Goal: Information Seeking & Learning: Learn about a topic

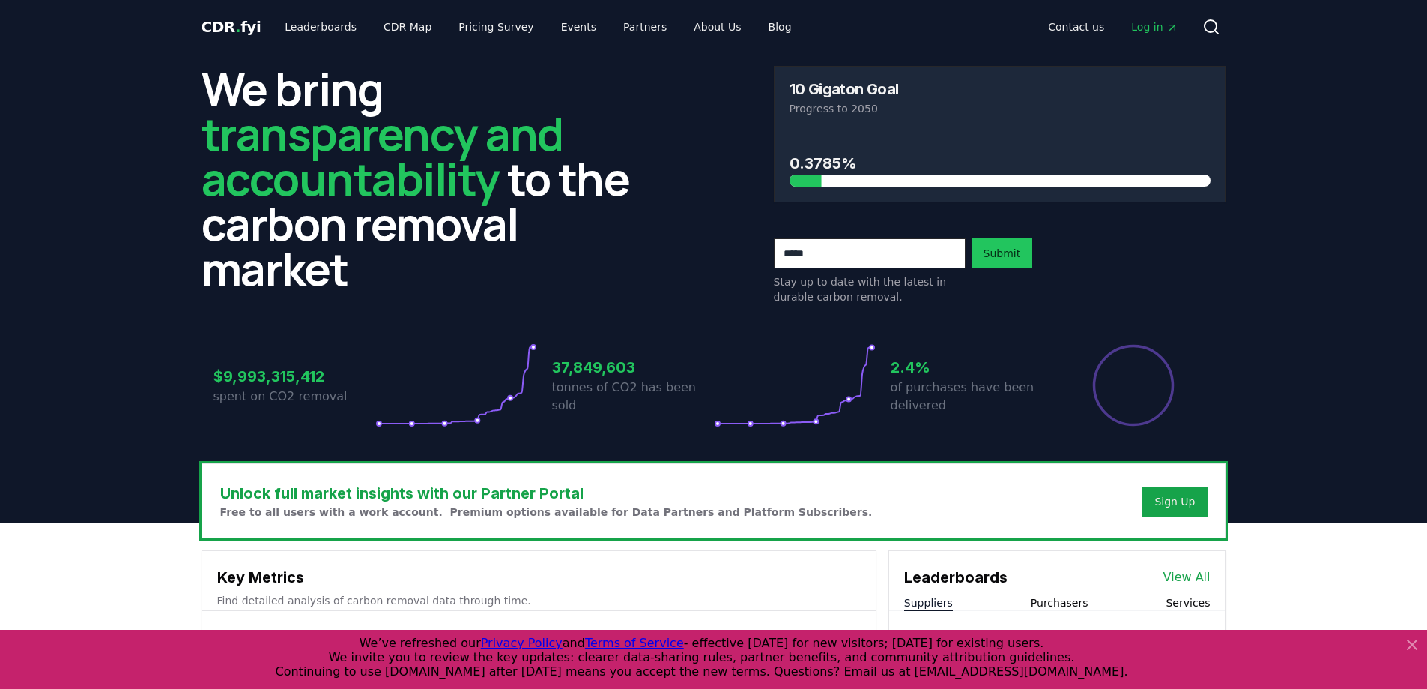
scroll to position [285, 0]
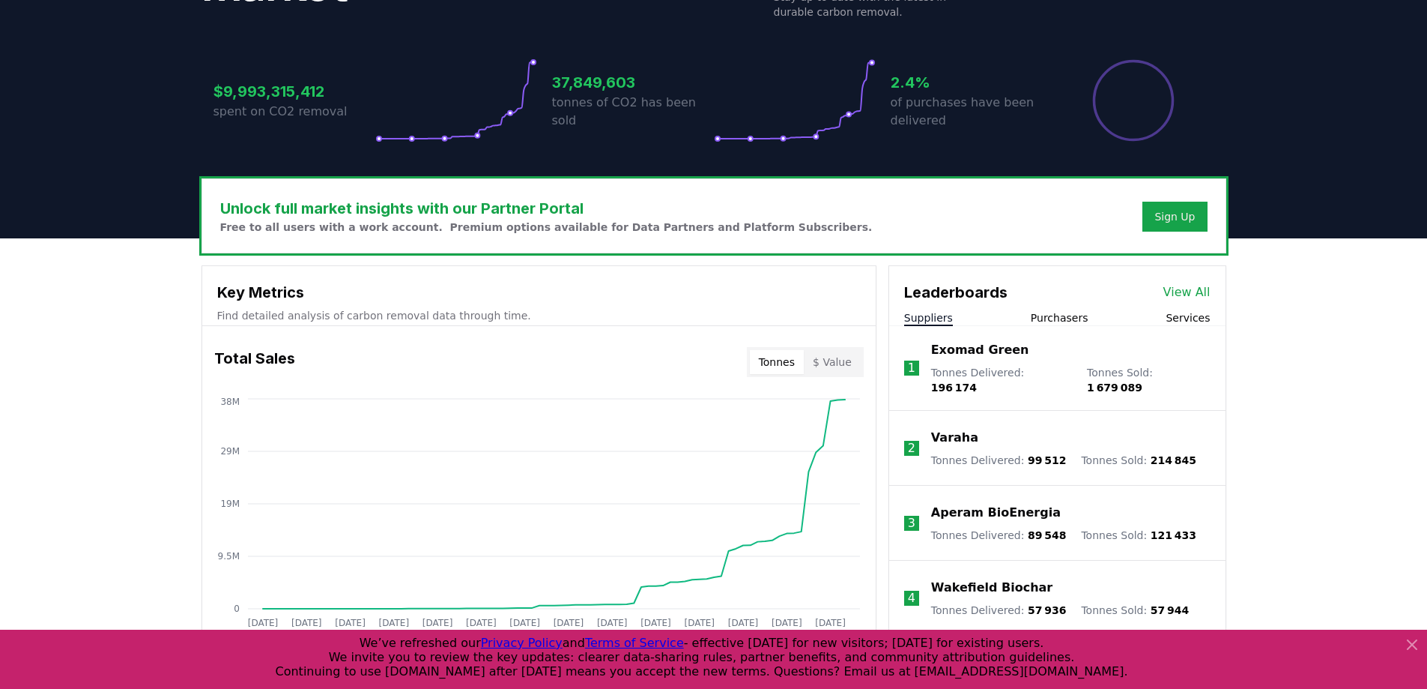
click at [1192, 288] on link "View All" at bounding box center [1187, 292] width 47 height 18
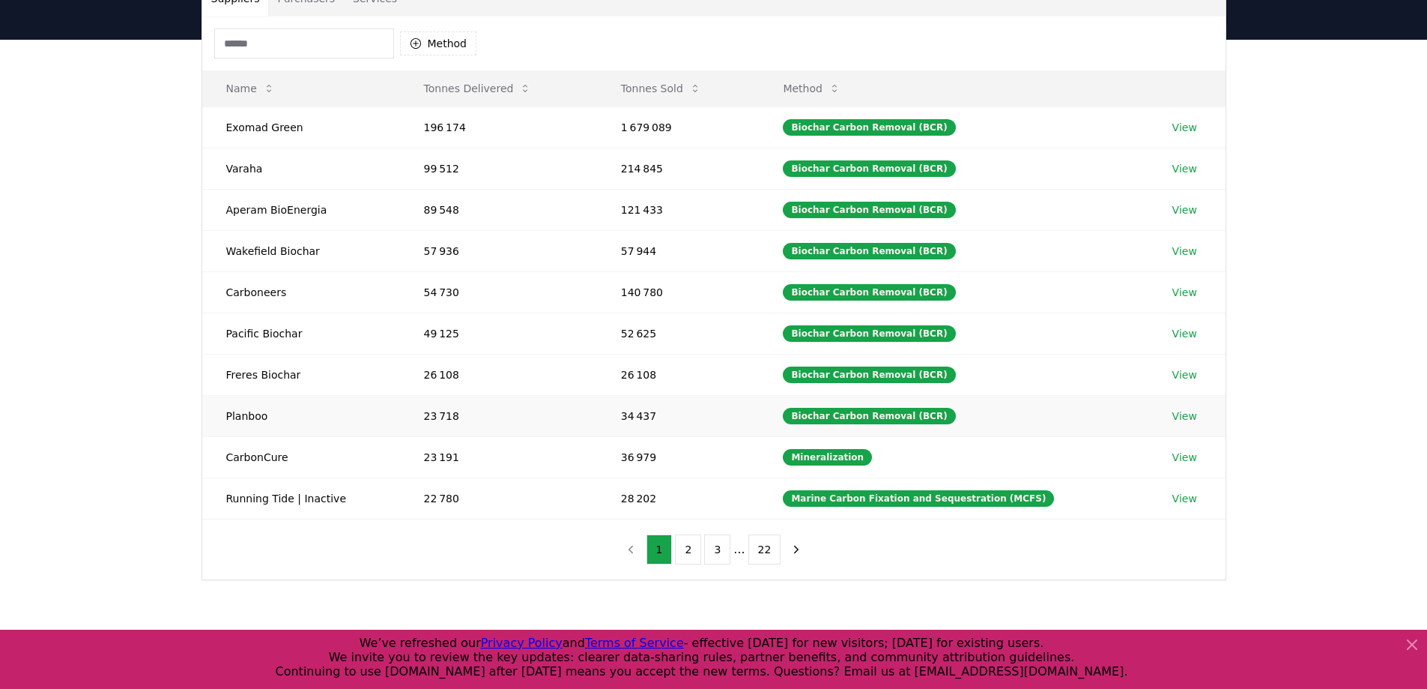
scroll to position [136, 0]
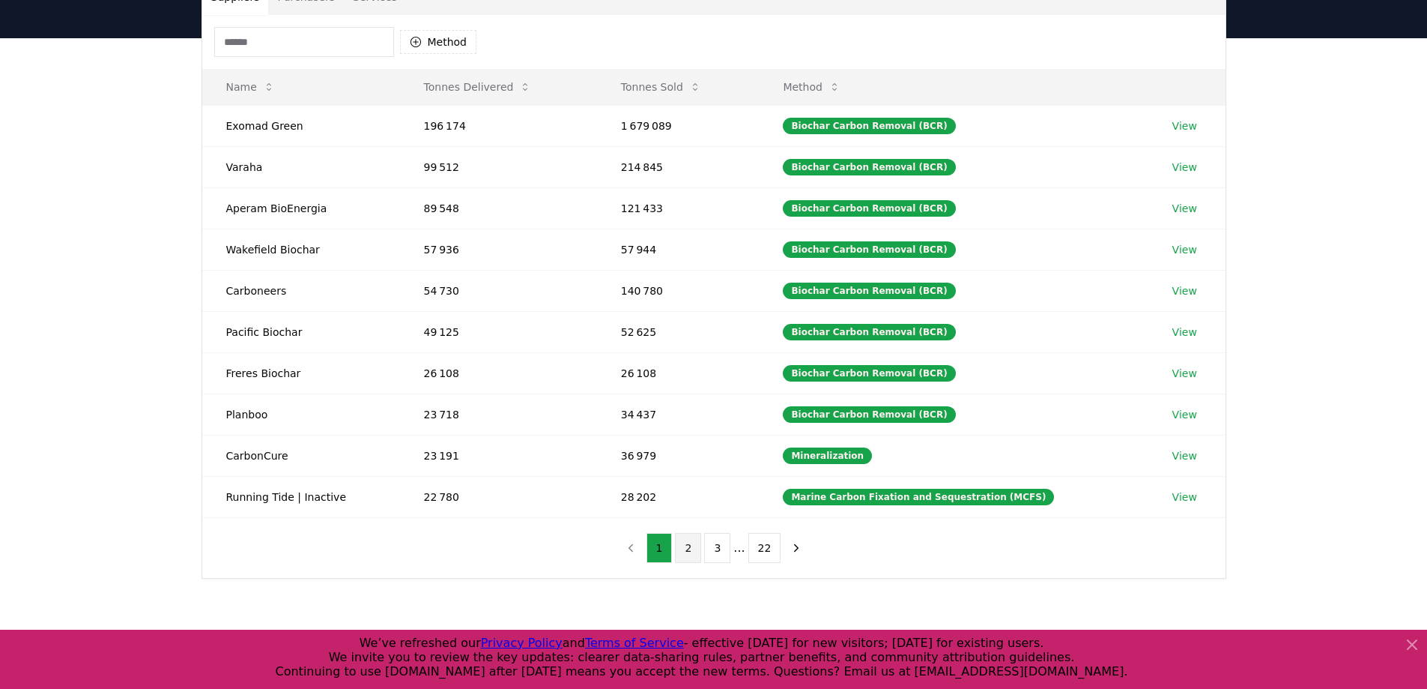
click at [693, 556] on button "2" at bounding box center [688, 548] width 26 height 30
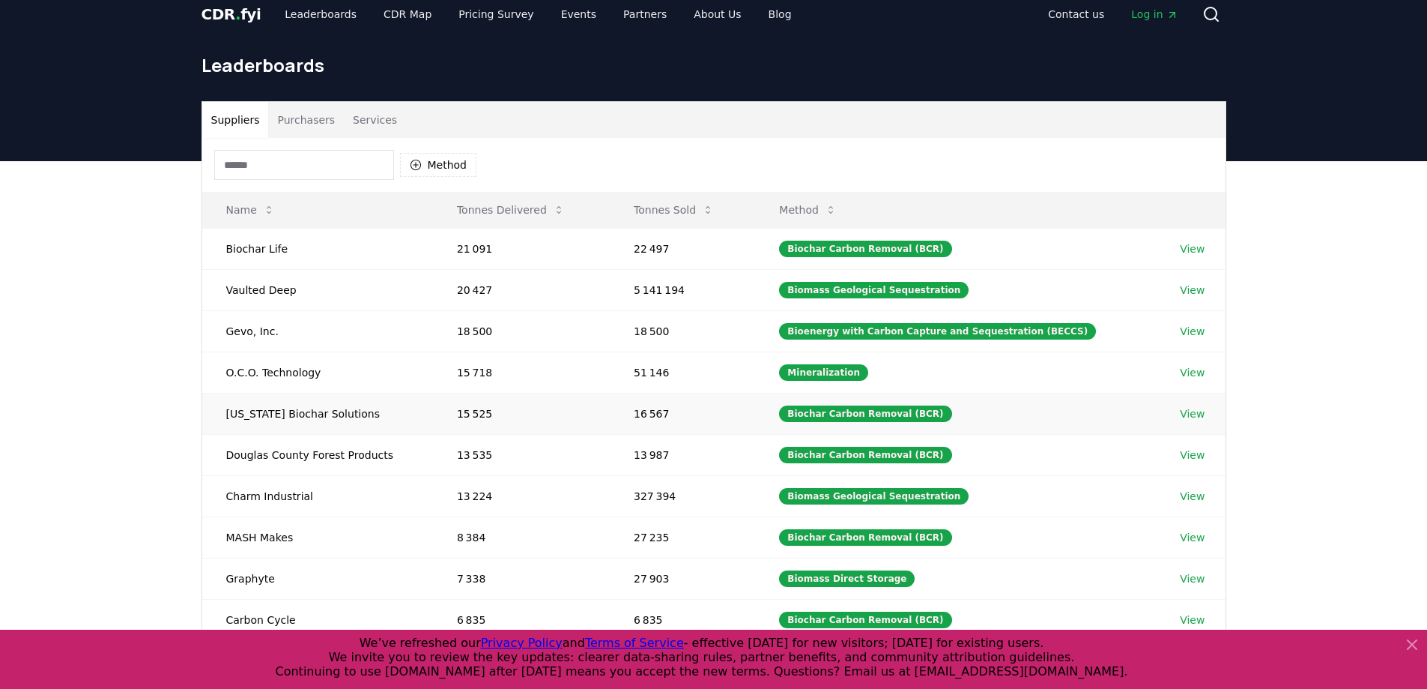
scroll to position [12, 0]
click at [464, 169] on button "Method" at bounding box center [438, 166] width 77 height 24
type input "*****"
click at [411, 238] on div "Biochar Carbon Removal (BCR) 87" at bounding box center [475, 237] width 142 height 39
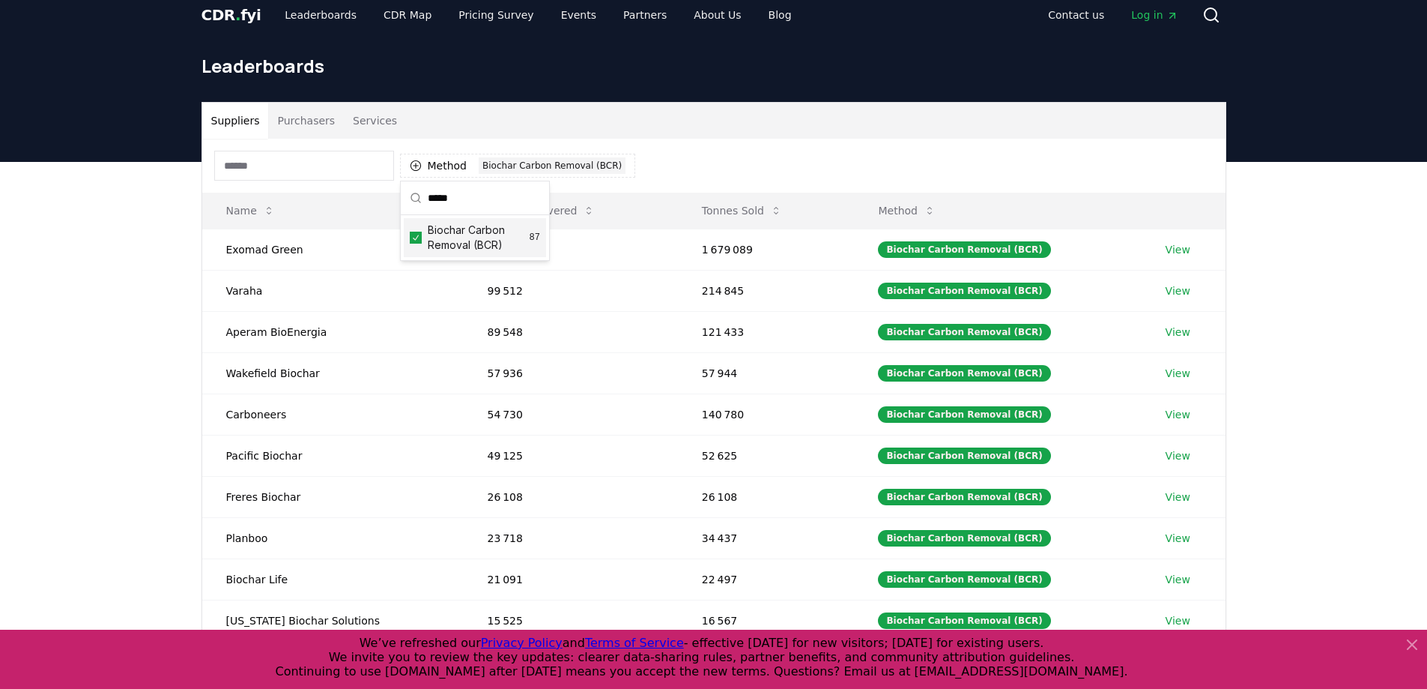
click at [646, 160] on div "Method 1 Biochar Carbon Removal (BCR)" at bounding box center [713, 166] width 1023 height 54
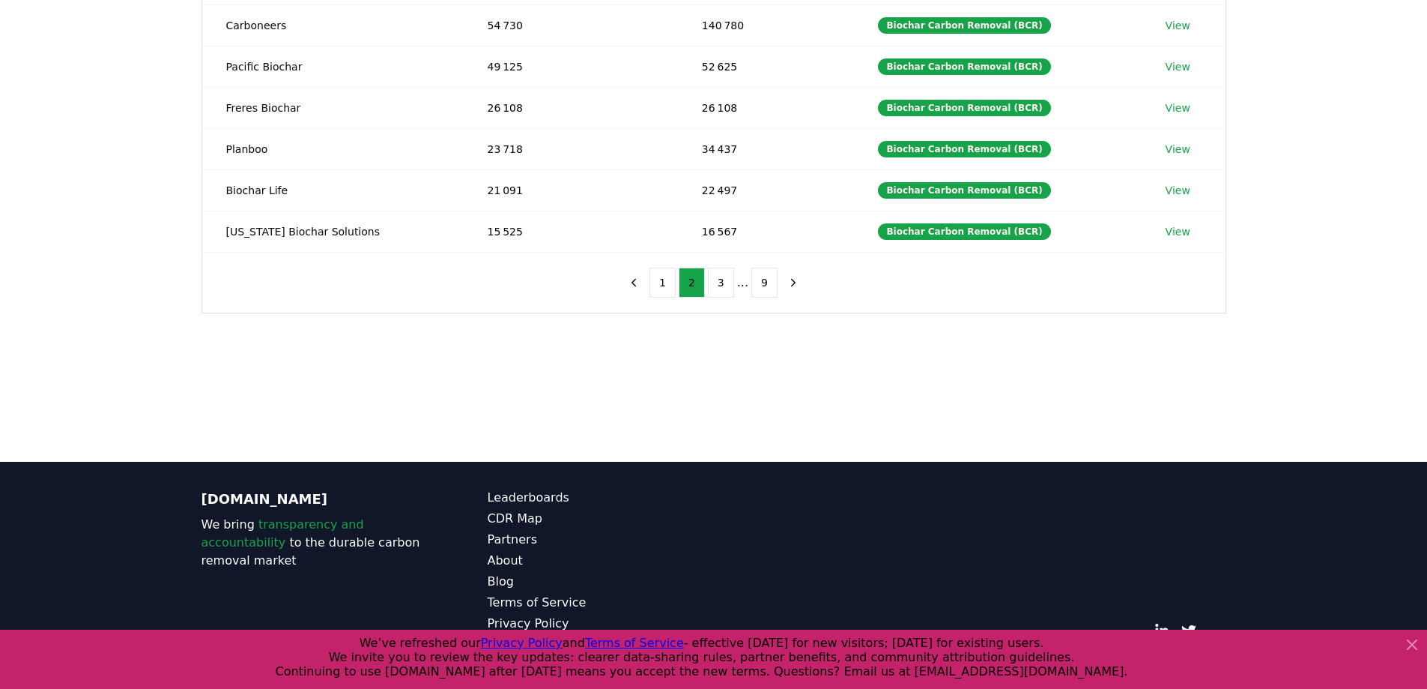
scroll to position [403, 0]
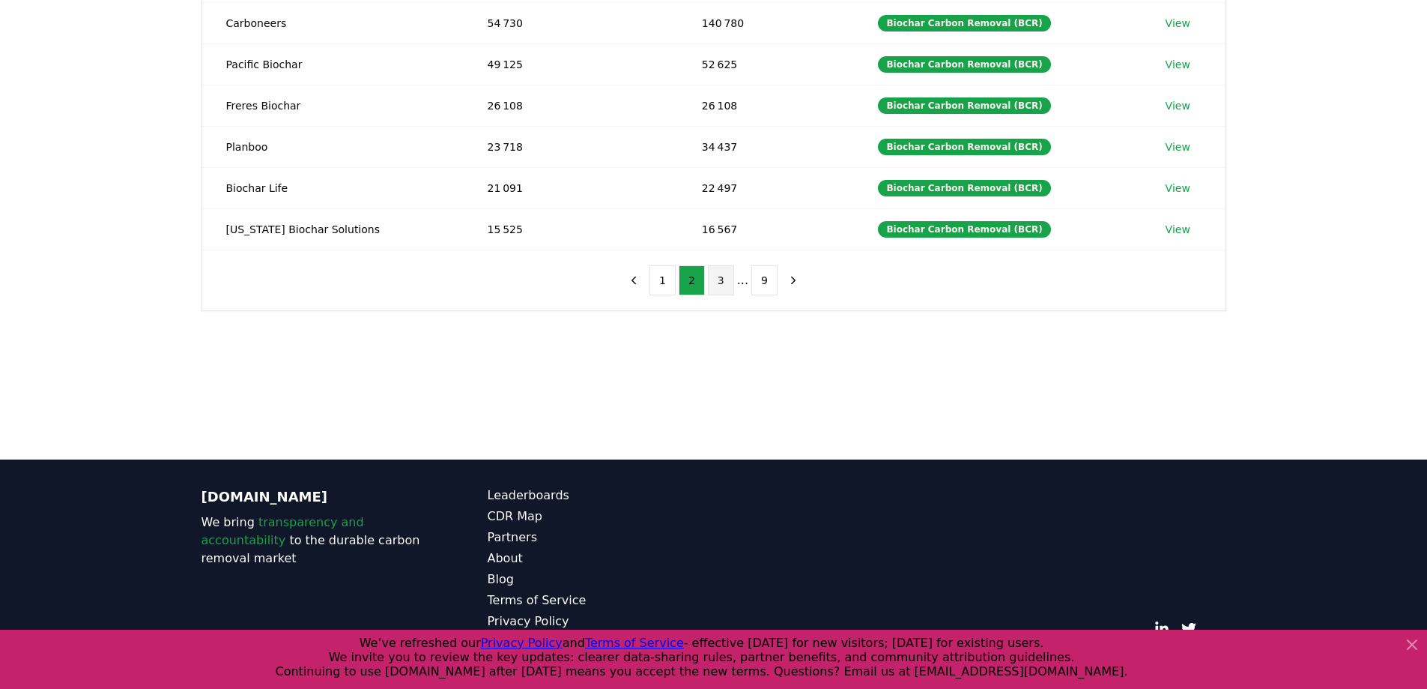
click at [723, 282] on button "3" at bounding box center [721, 280] width 26 height 30
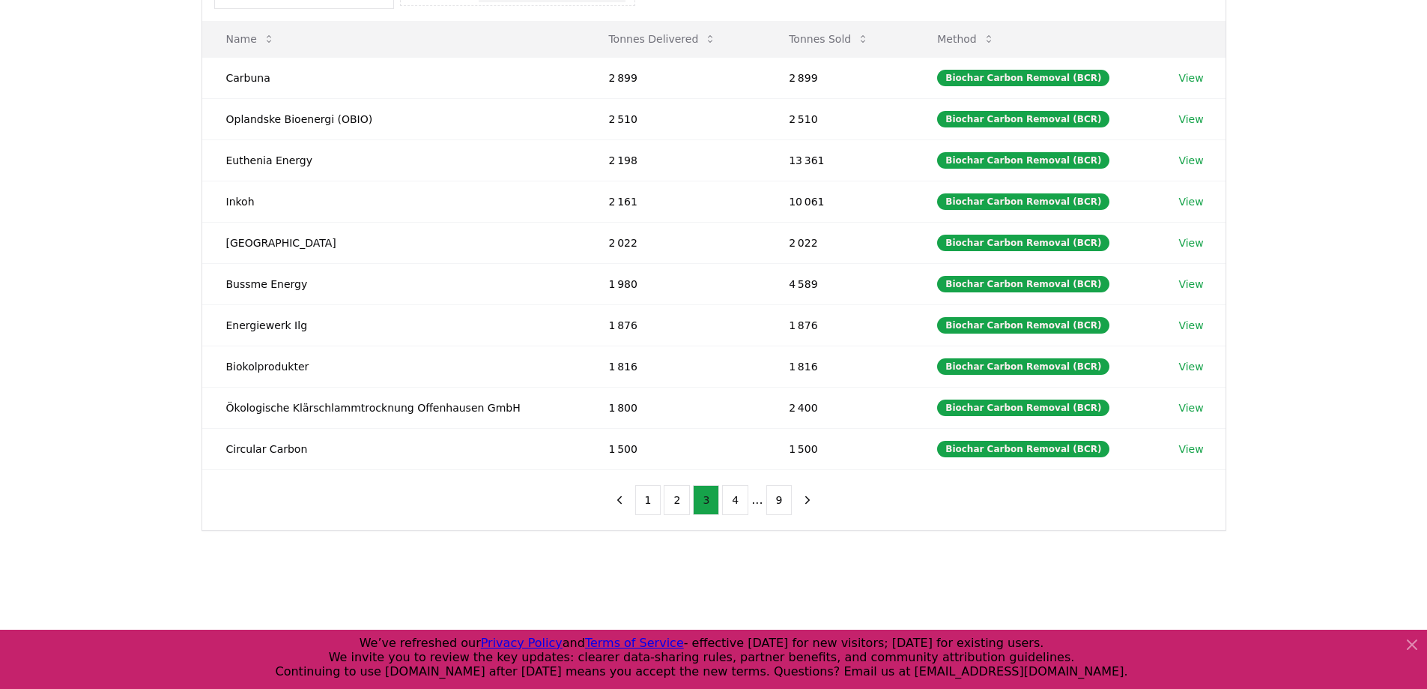
scroll to position [146, 0]
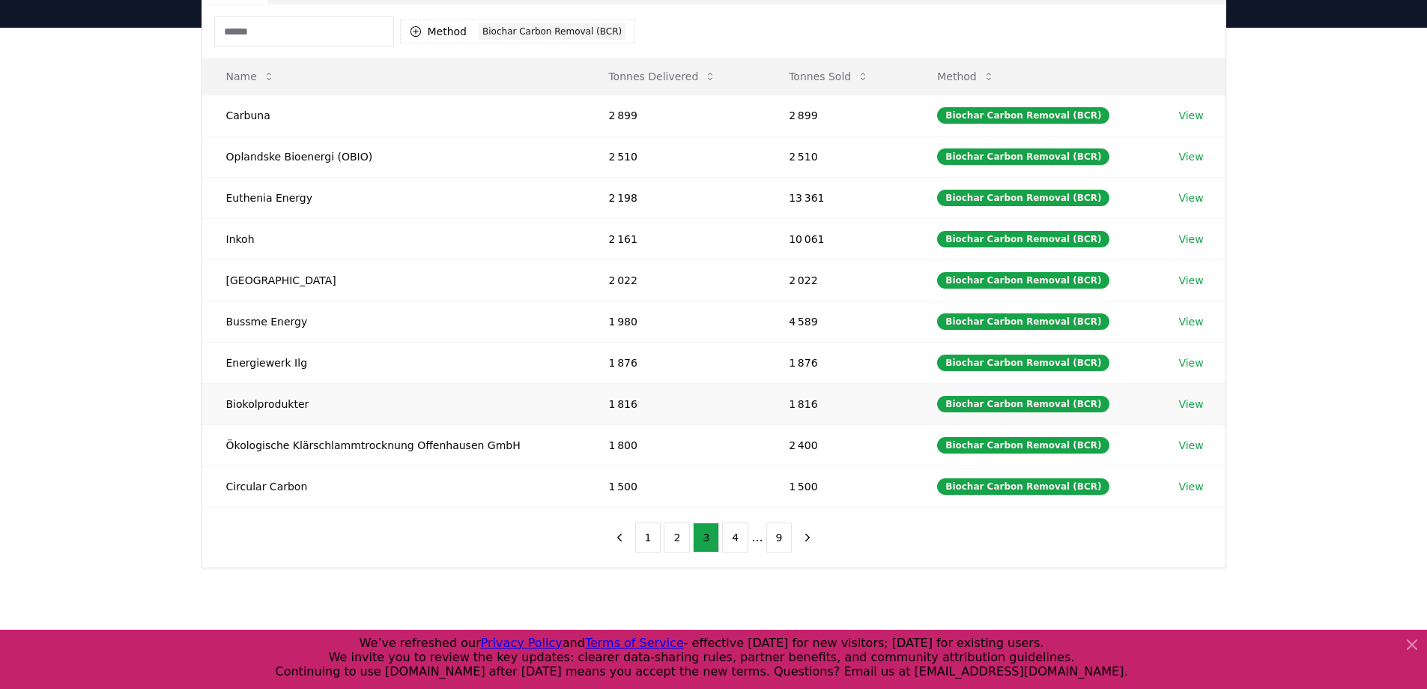
click at [1179, 405] on link "View" at bounding box center [1191, 403] width 25 height 15
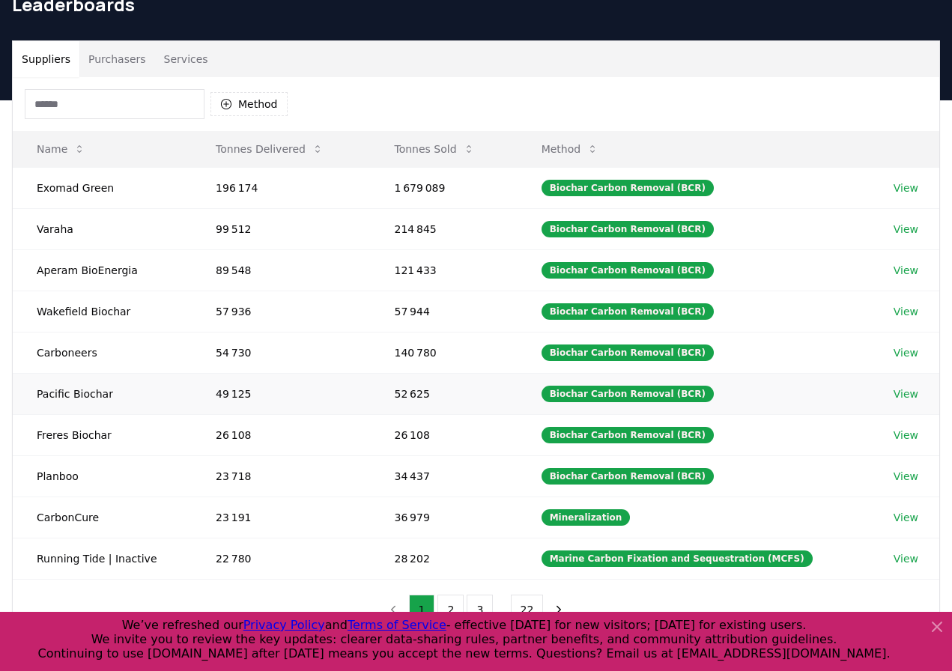
scroll to position [133, 0]
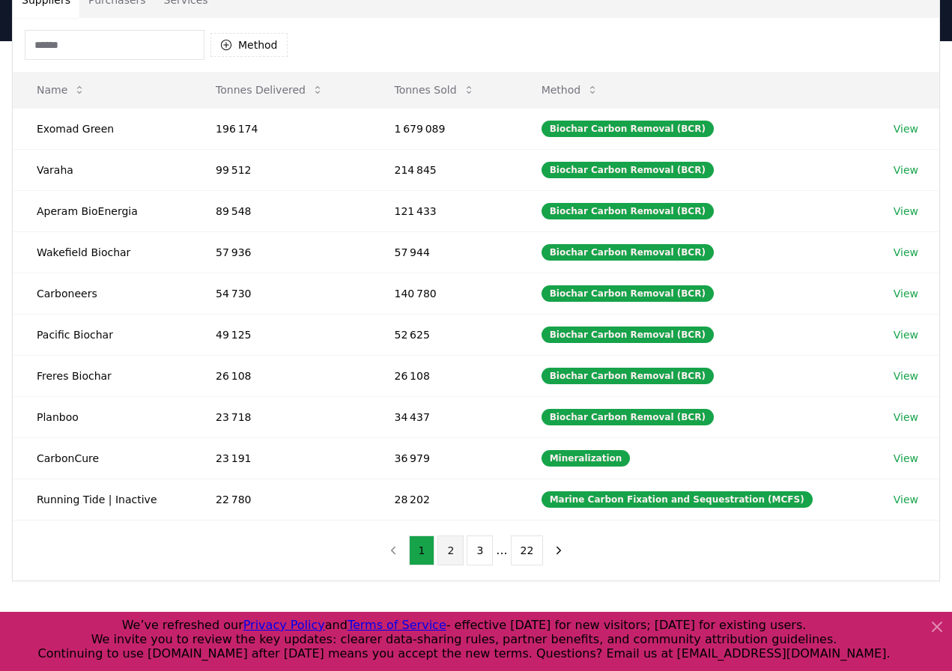
click at [458, 552] on button "2" at bounding box center [451, 551] width 26 height 30
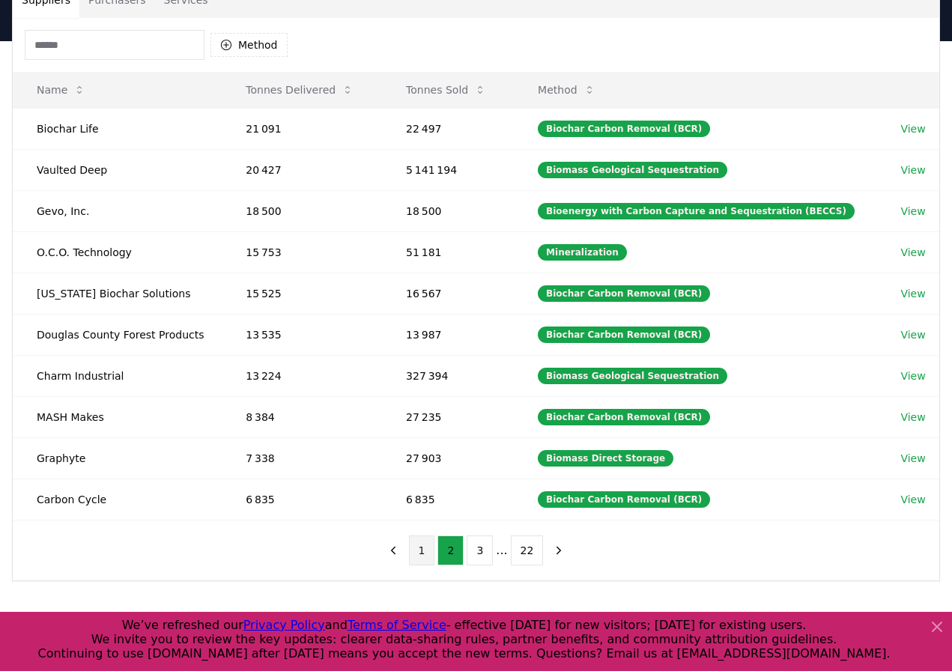
click at [422, 552] on button "1" at bounding box center [422, 551] width 26 height 30
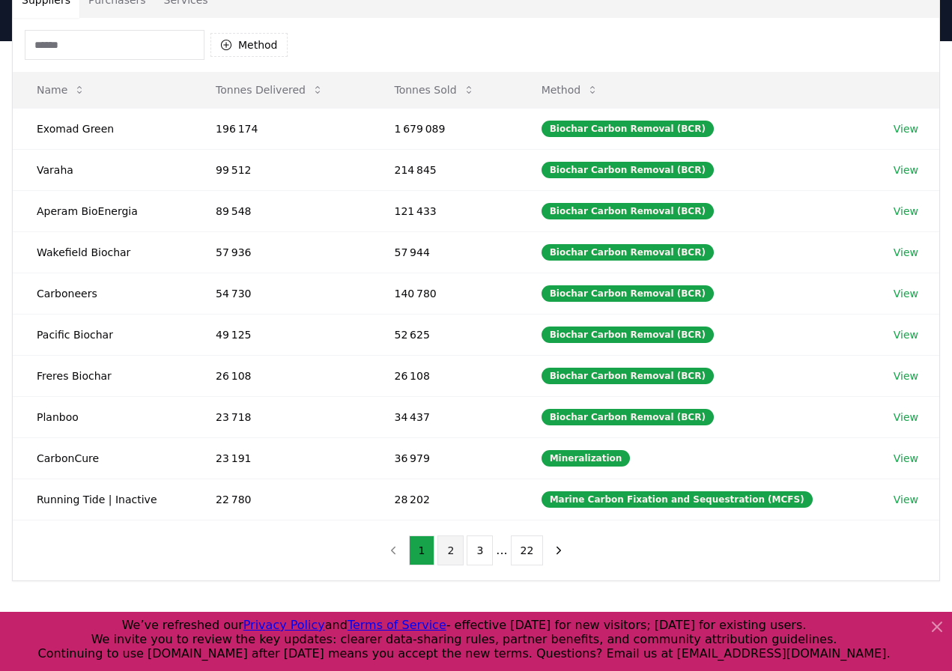
click at [450, 553] on button "2" at bounding box center [451, 551] width 26 height 30
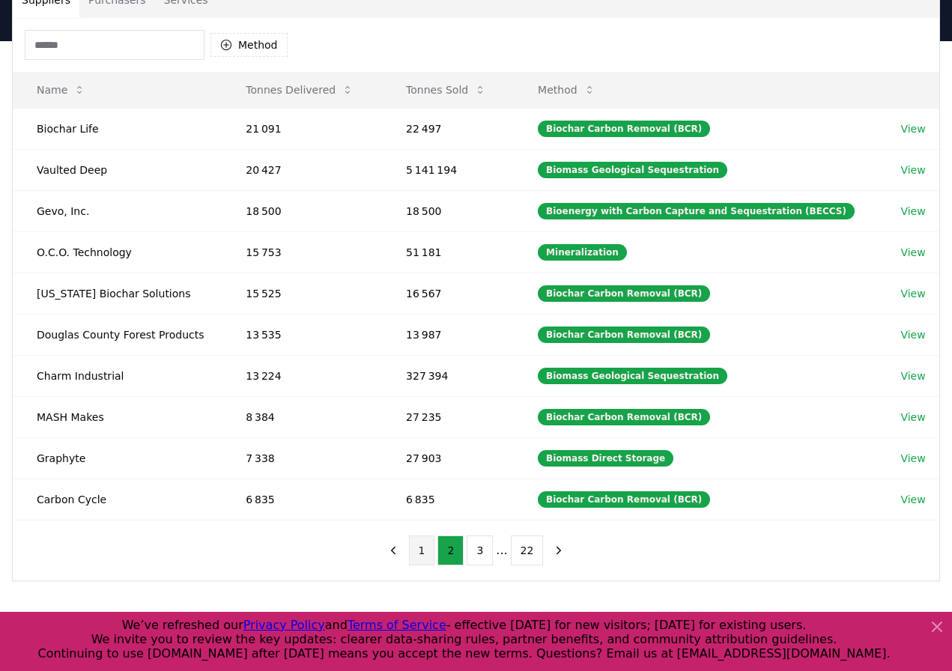
click at [429, 553] on button "1" at bounding box center [422, 551] width 26 height 30
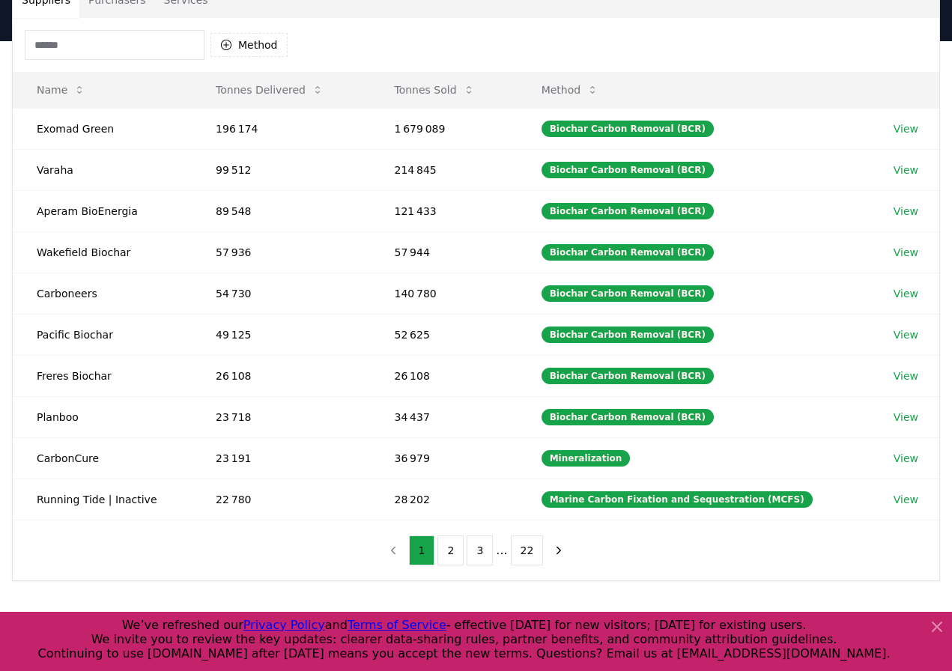
click at [937, 630] on icon at bounding box center [937, 627] width 18 height 18
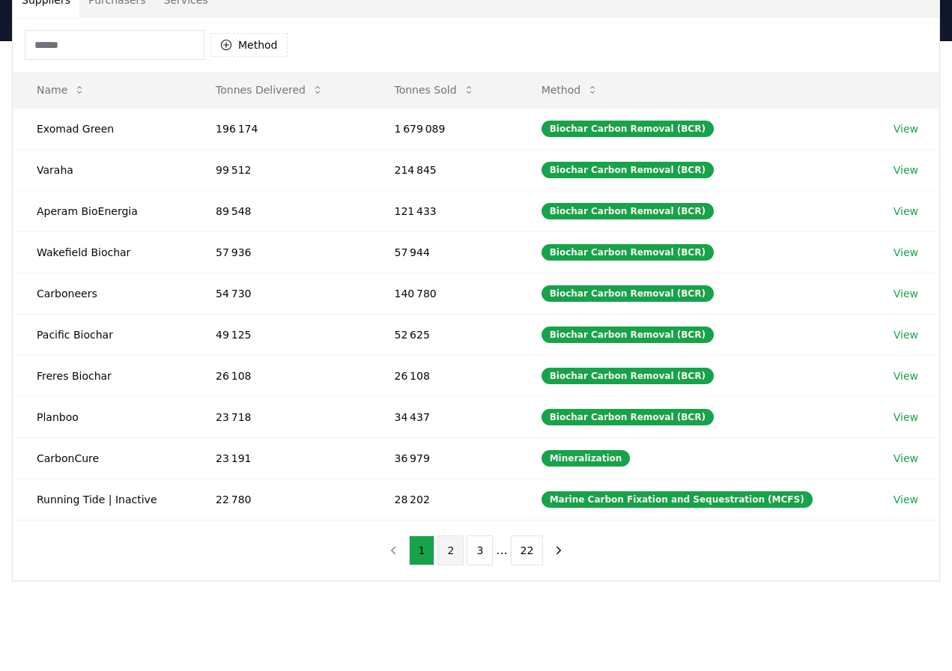
click at [463, 553] on button "2" at bounding box center [451, 551] width 26 height 30
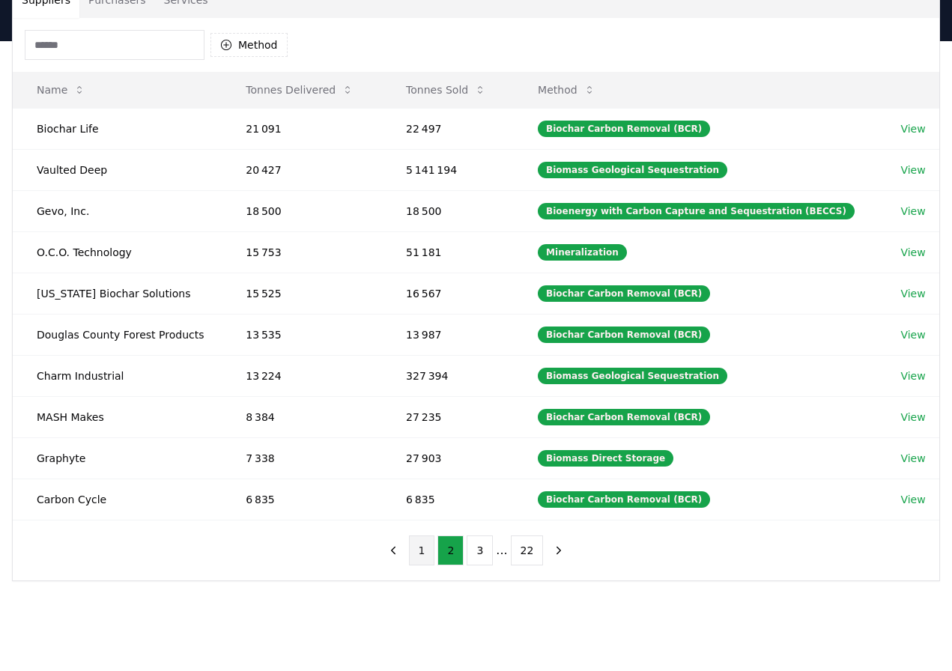
click at [420, 555] on button "1" at bounding box center [422, 551] width 26 height 30
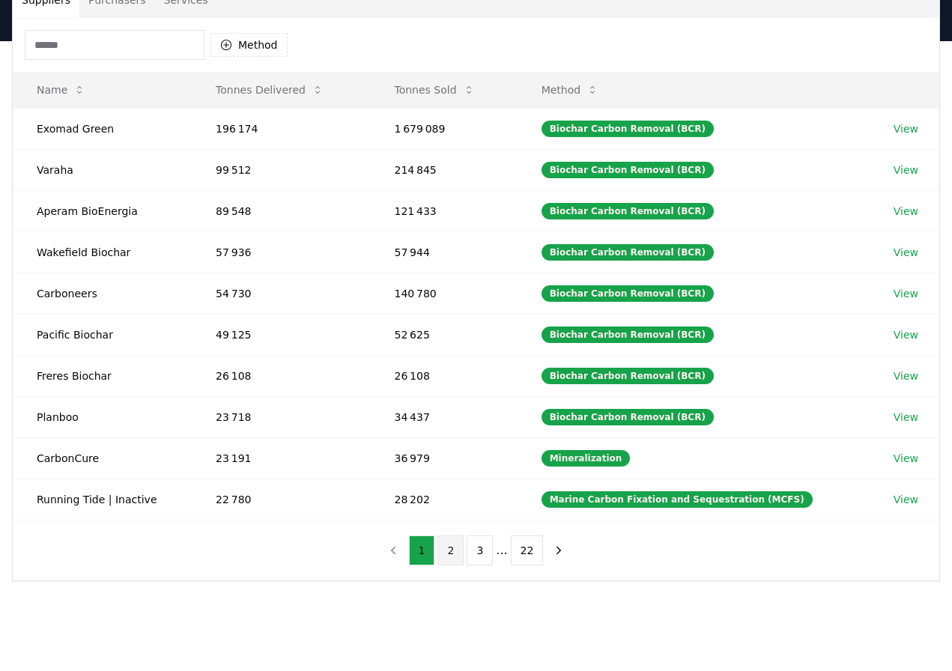
click at [456, 542] on button "2" at bounding box center [451, 551] width 26 height 30
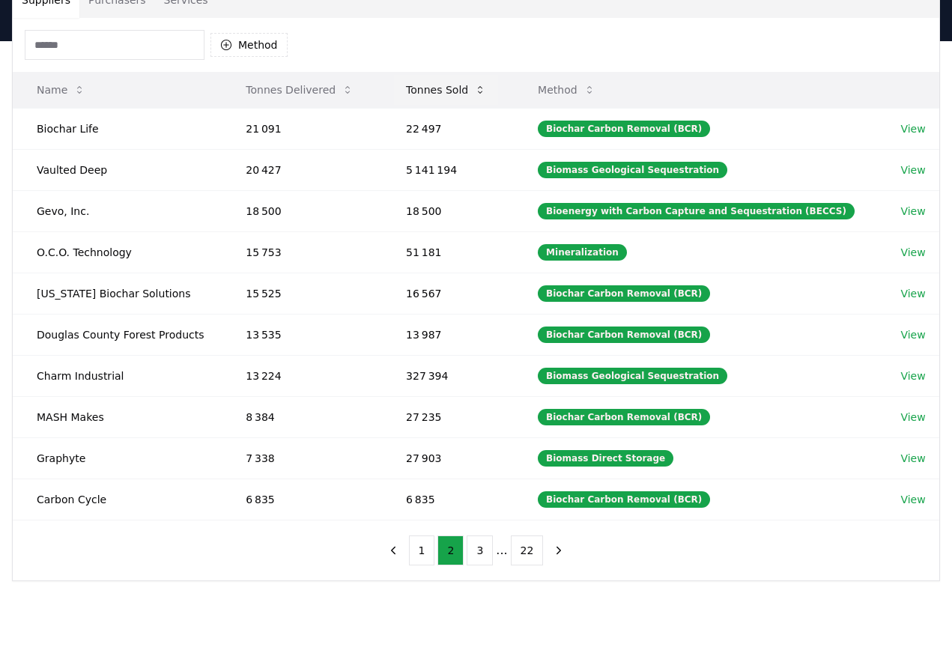
click at [486, 94] on icon at bounding box center [480, 90] width 12 height 12
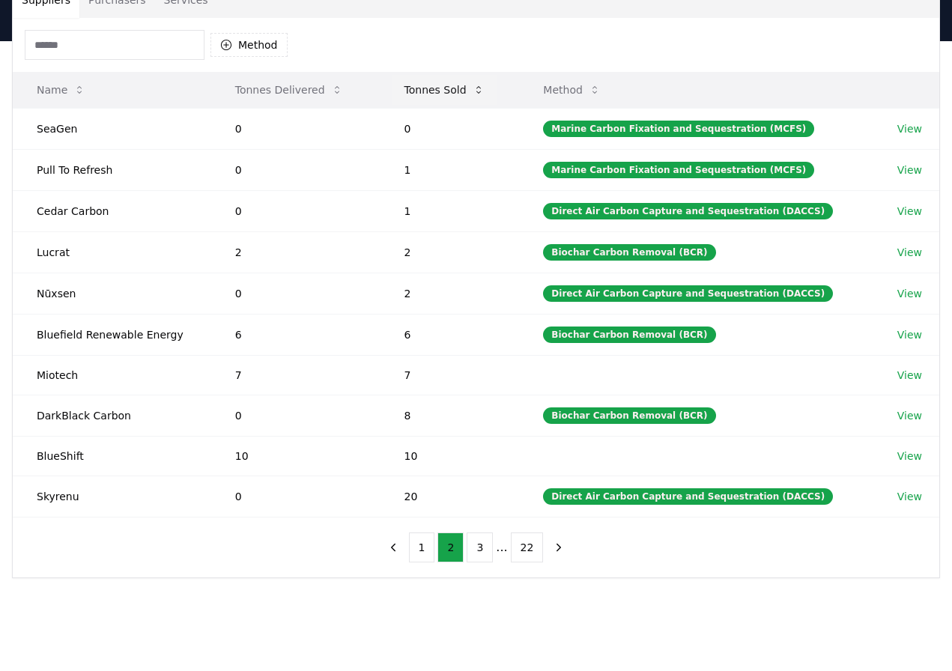
click at [485, 94] on icon at bounding box center [479, 90] width 12 height 12
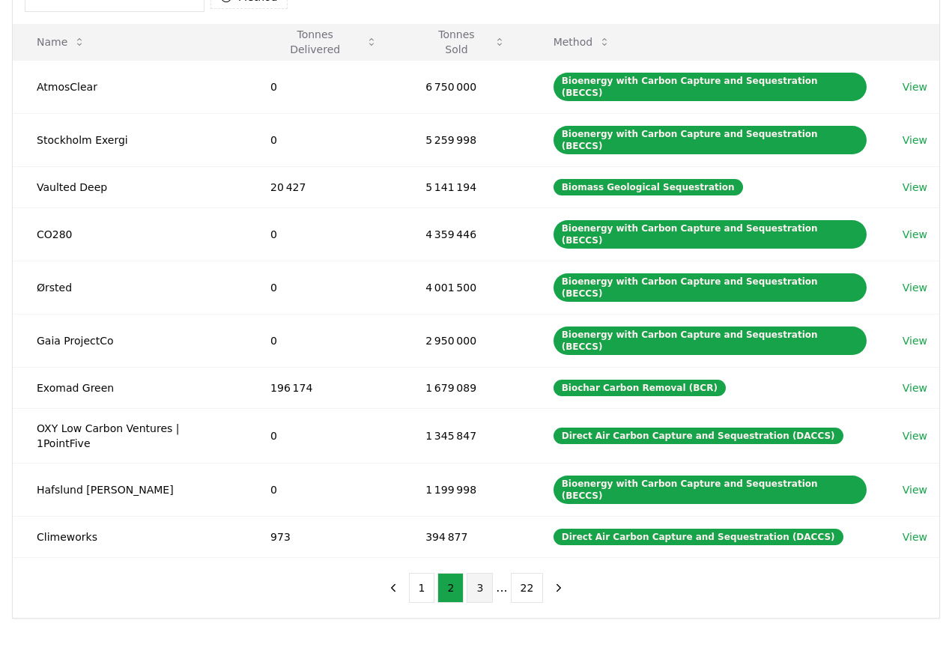
scroll to position [181, 0]
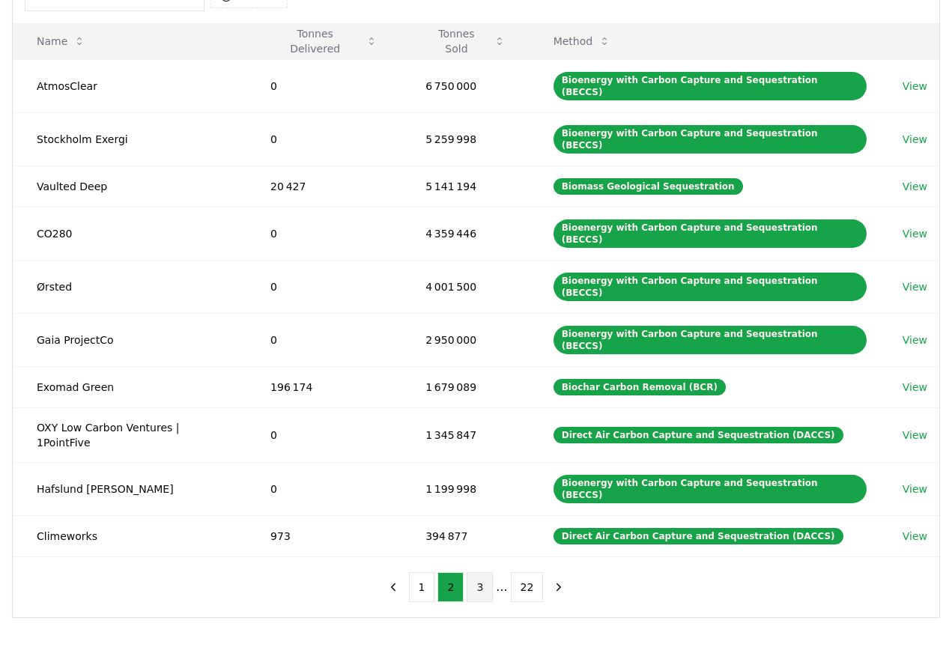
click at [480, 572] on button "3" at bounding box center [480, 587] width 26 height 30
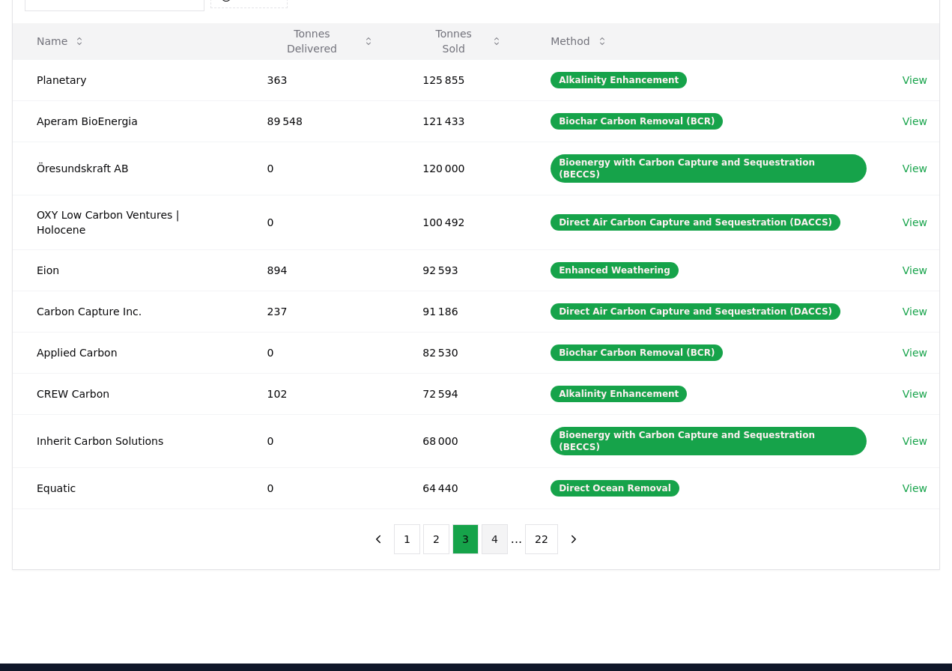
click at [495, 524] on button "4" at bounding box center [495, 539] width 26 height 30
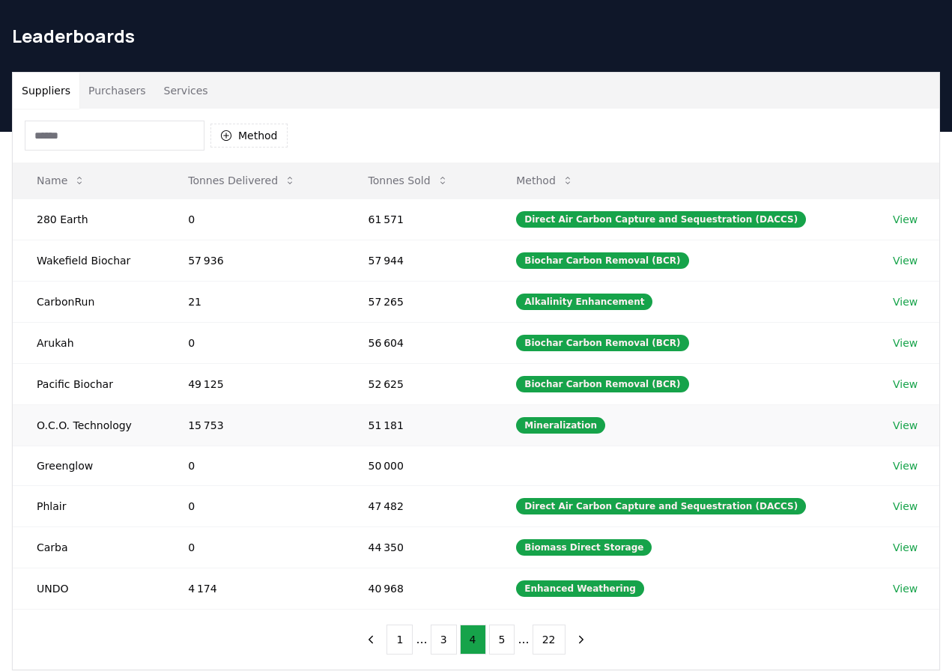
scroll to position [41, 0]
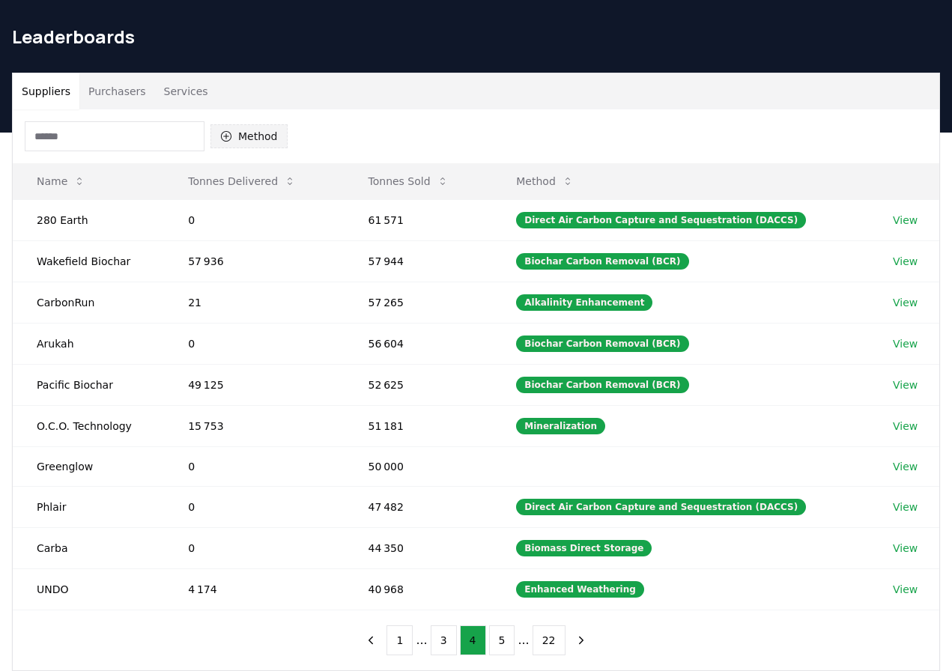
click at [244, 143] on button "Method" at bounding box center [249, 136] width 77 height 24
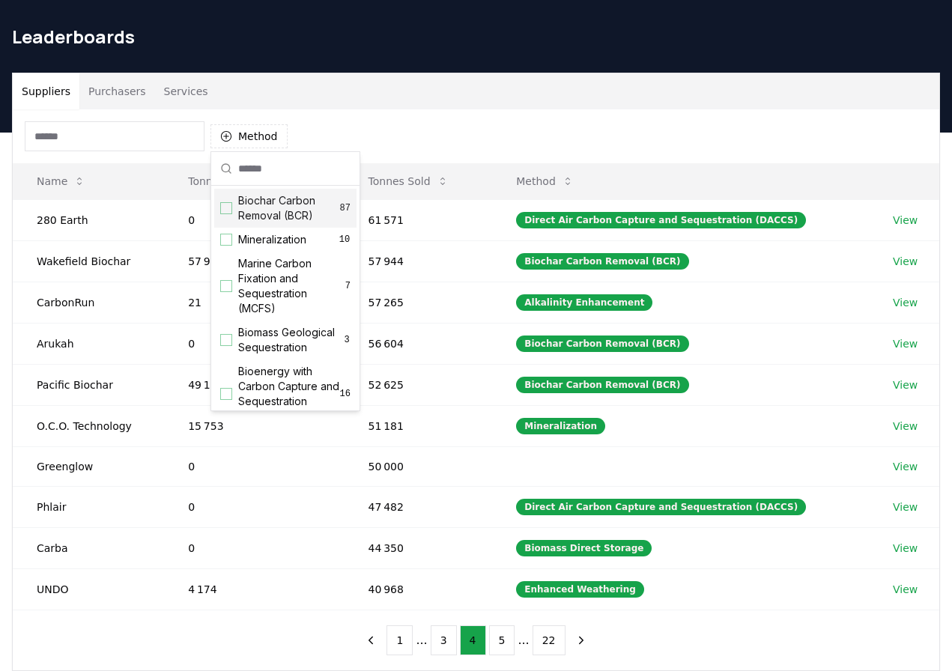
click at [229, 209] on div "Suggestions" at bounding box center [226, 208] width 12 height 12
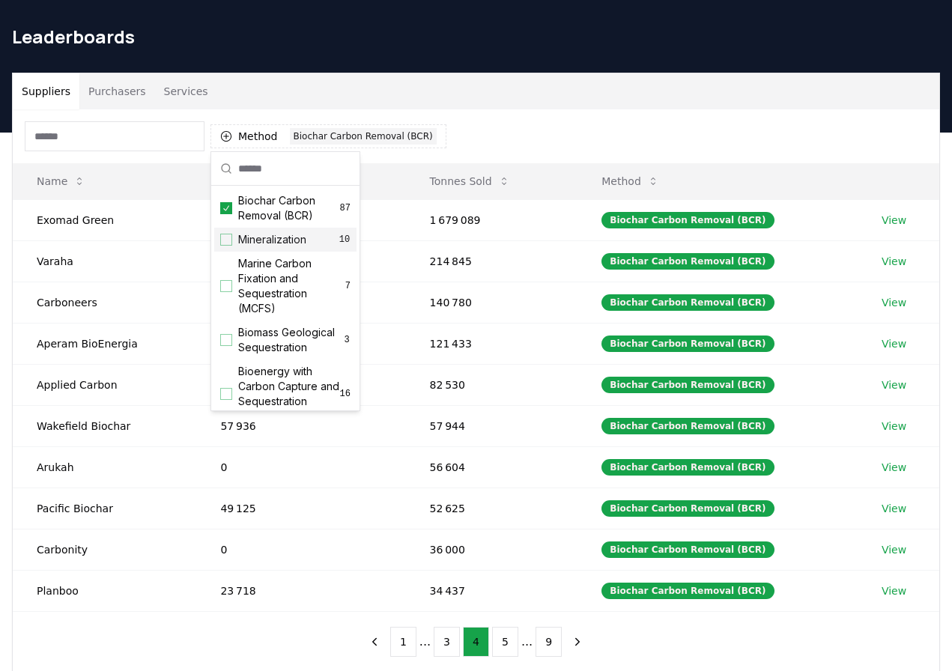
click at [229, 239] on div "Suggestions" at bounding box center [226, 240] width 12 height 12
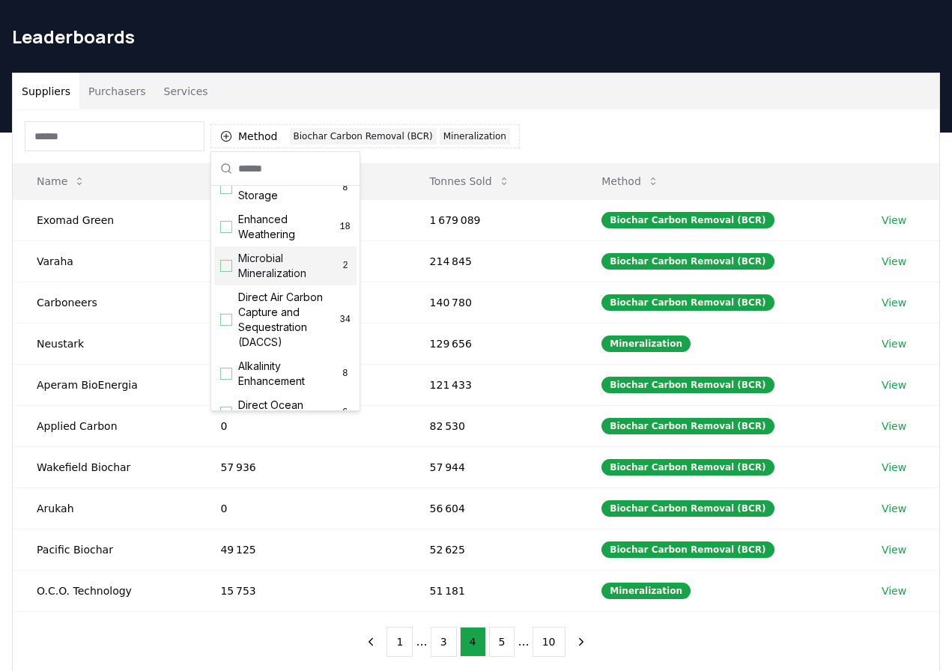
scroll to position [261, 0]
click at [230, 232] on div "Suggestions" at bounding box center [226, 226] width 12 height 12
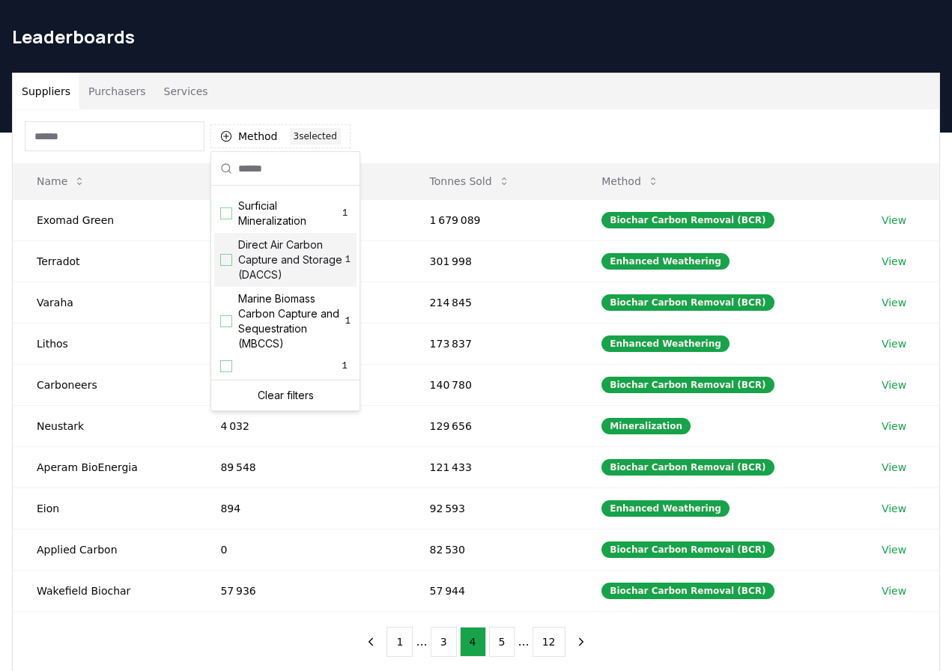
scroll to position [513, 0]
click at [394, 128] on div "Method 3 3 selected" at bounding box center [476, 136] width 927 height 54
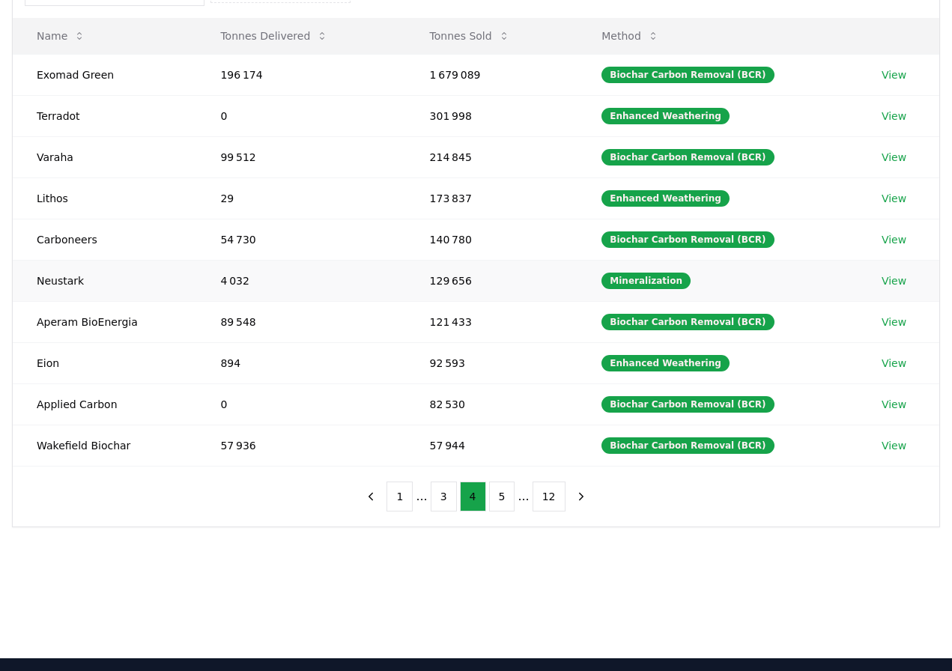
scroll to position [209, 0]
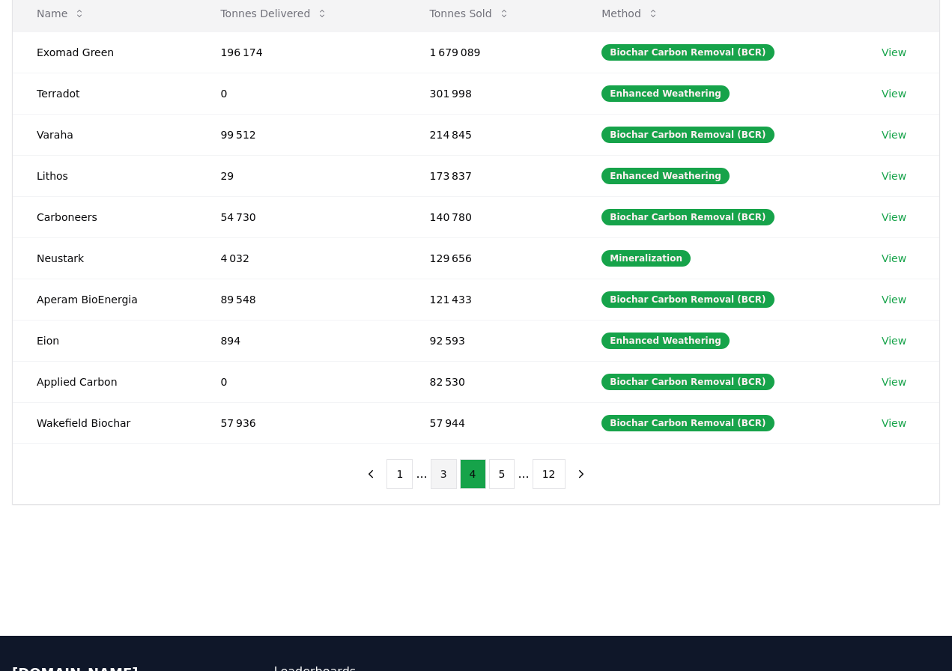
click at [446, 480] on button "3" at bounding box center [444, 474] width 26 height 30
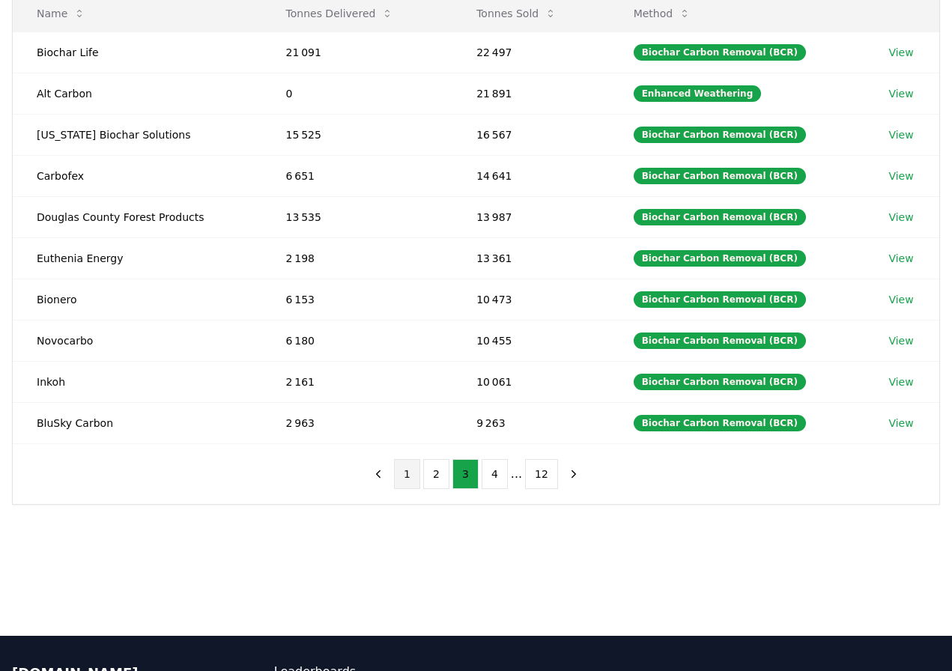
click at [411, 474] on button "1" at bounding box center [407, 474] width 26 height 30
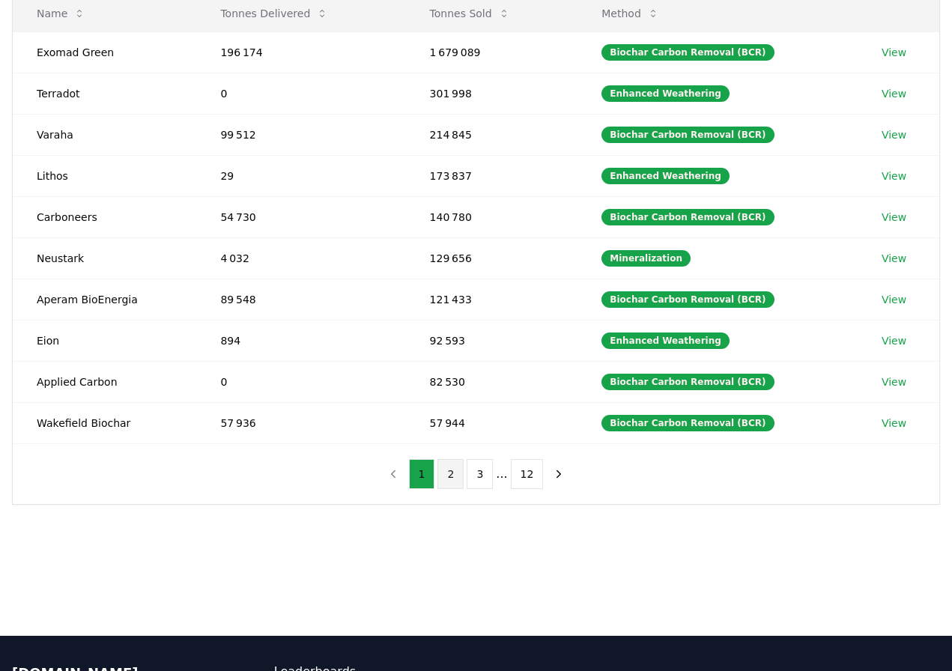
click at [443, 477] on button "2" at bounding box center [451, 474] width 26 height 30
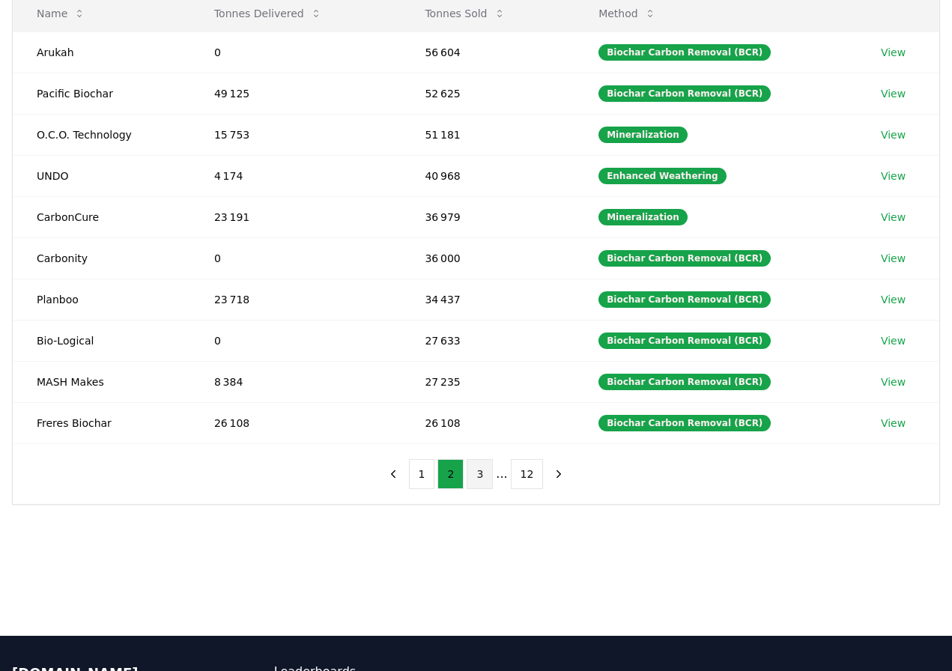
click at [479, 470] on button "3" at bounding box center [480, 474] width 26 height 30
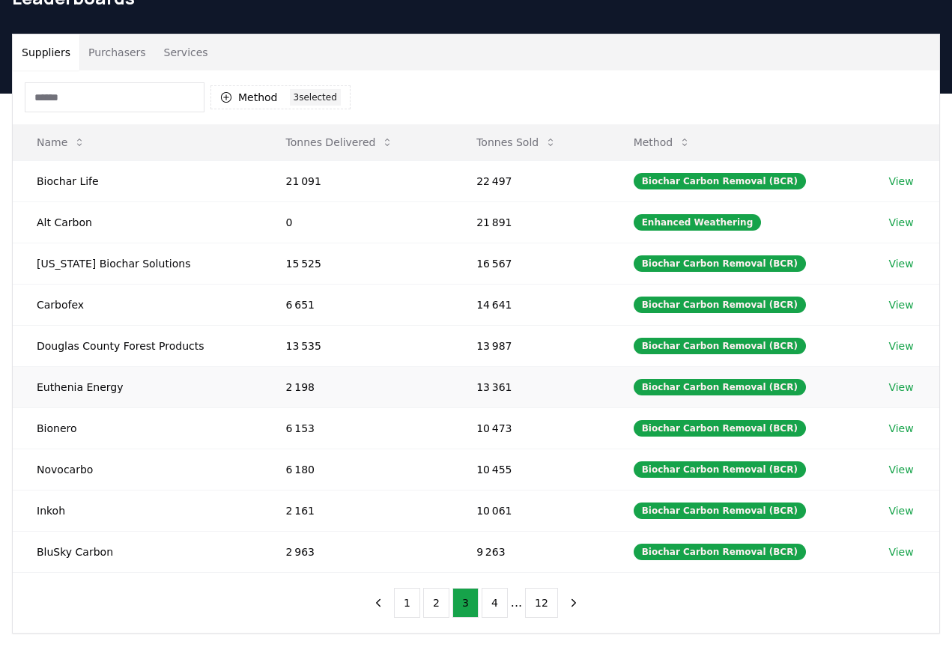
scroll to position [82, 0]
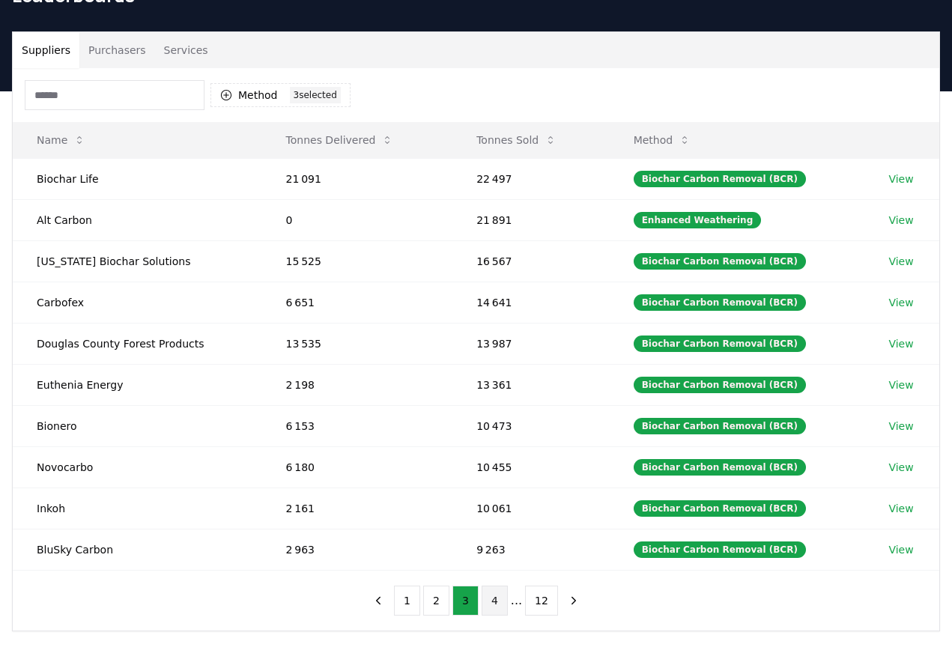
click at [496, 606] on button "4" at bounding box center [495, 601] width 26 height 30
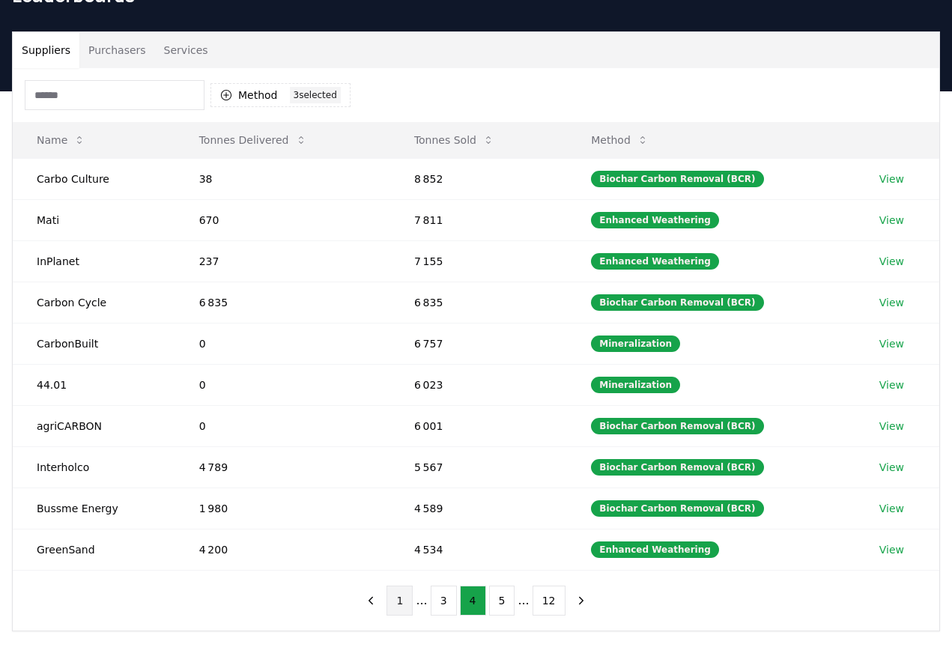
click at [406, 600] on button "1" at bounding box center [400, 601] width 26 height 30
